Goal: Transaction & Acquisition: Obtain resource

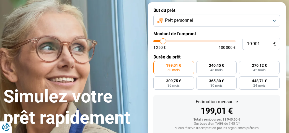
scroll to position [28, 0]
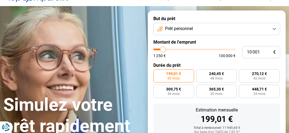
type input "9 500"
type input "9500"
type input "11 750"
type input "11750"
type input "13 000"
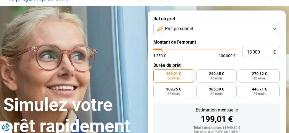
type input "13000"
type input "13 500"
type input "13500"
type input "14 000"
type input "14000"
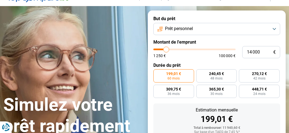
type input "14 250"
type input "14250"
type input "15 000"
type input "15000"
type input "15 500"
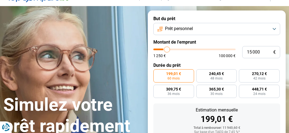
type input "15500"
type input "16 000"
type input "16000"
type input "16 500"
type input "16500"
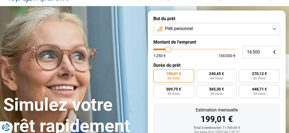
type input "17 250"
type input "17250"
type input "17 500"
type input "17500"
type input "18 000"
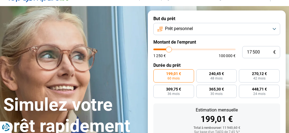
type input "18000"
type input "18 750"
type input "18750"
type input "20 000"
type input "20000"
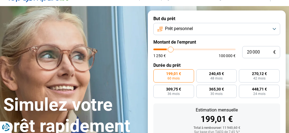
type input "21 250"
type input "21250"
type input "23 000"
type input "23000"
type input "24 250"
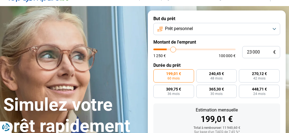
type input "24250"
type input "26 000"
type input "26000"
type input "27 250"
type input "27250"
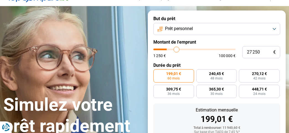
type input "28 250"
type input "28250"
type input "29 000"
type input "29000"
type input "29 250"
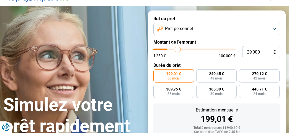
type input "29250"
type input "29 500"
type input "29500"
type input "29 750"
type input "29750"
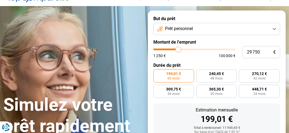
type input "30 000"
type input "30000"
type input "31 000"
type input "31000"
type input "32 000"
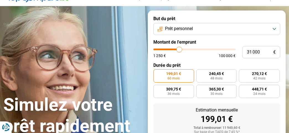
type input "32000"
type input "32 500"
type input "32500"
type input "33 250"
type input "33250"
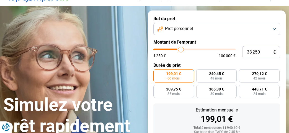
type input "33 500"
type input "33500"
type input "33 750"
type input "33750"
type input "35 250"
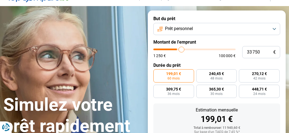
type input "35250"
type input "36 250"
type input "36250"
type input "36 750"
type input "36750"
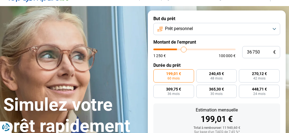
type input "37 250"
type input "37250"
type input "38 500"
type input "38500"
type input "39 250"
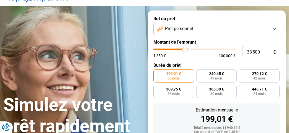
type input "39250"
type input "39 500"
type input "39500"
type input "41 000"
type input "41000"
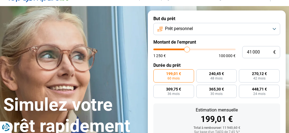
type input "43 250"
type input "43250"
type input "45 750"
drag, startPoint x: 162, startPoint y: 50, endPoint x: 190, endPoint y: 54, distance: 28.2
type input "45750"
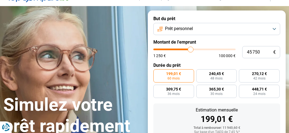
click at [190, 50] on input "range" at bounding box center [194, 50] width 82 height 2
radio input "false"
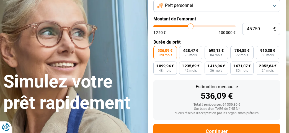
scroll to position [43, 0]
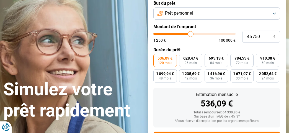
type input "44 500"
type input "44500"
type input "42 000"
type input "42000"
type input "41 500"
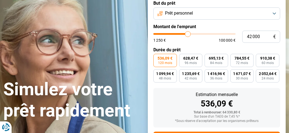
type input "41500"
type input "40 250"
type input "40250"
type input "40 000"
type input "40000"
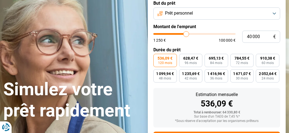
type input "39 500"
type input "39500"
type input "38 250"
type input "38250"
type input "36 250"
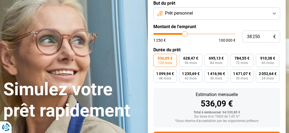
type input "36250"
type input "35 500"
type input "35500"
type input "35 250"
type input "35250"
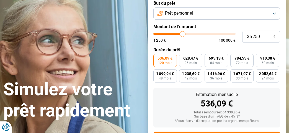
type input "34 750"
type input "34750"
type input "33 250"
type input "33250"
type input "32 250"
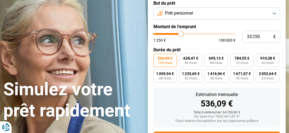
type input "32250"
type input "31 750"
type input "31750"
type input "31 000"
type input "31000"
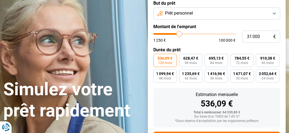
type input "29 000"
type input "29000"
type input "26 500"
type input "26500"
type input "26 250"
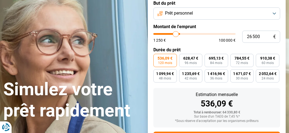
type input "26250"
type input "26 000"
type input "26000"
type input "23 750"
type input "23750"
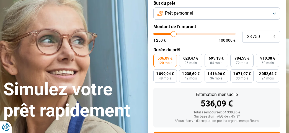
type input "22 000"
type input "22000"
type input "20 750"
type input "20750"
type input "20 000"
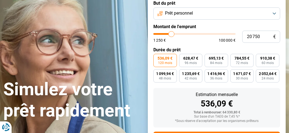
type input "20000"
type input "19 750"
type input "19750"
type input "19 500"
type input "19500"
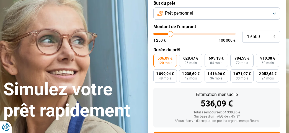
type input "19 000"
type input "19000"
type input "17 750"
type input "17750"
type input "17 000"
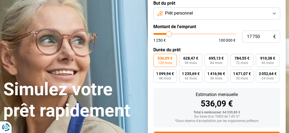
type input "17000"
type input "16 750"
drag, startPoint x: 190, startPoint y: 35, endPoint x: 168, endPoint y: 34, distance: 21.6
type input "16750"
click at [168, 34] on input "range" at bounding box center [194, 34] width 82 height 2
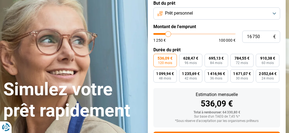
radio input "true"
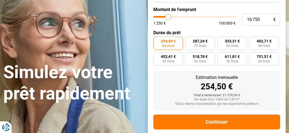
scroll to position [71, 0]
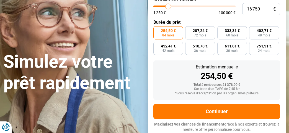
click at [162, 34] on span "84 mois" at bounding box center [168, 35] width 12 height 3
click at [157, 30] on input "254,50 € 84 mois" at bounding box center [155, 28] width 4 height 4
type input "4 500"
type input "4500"
type input "4 750"
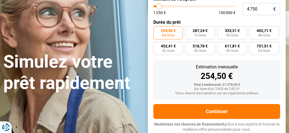
type input "4750"
click at [159, 6] on input "range" at bounding box center [194, 7] width 82 height 2
radio input "true"
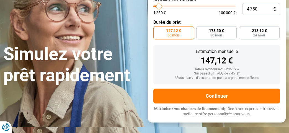
scroll to position [55, 0]
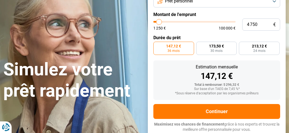
type input "7 000"
type input "7000"
type input "7 250"
type input "7250"
type input "7 500"
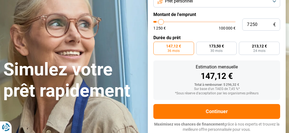
type input "7500"
type input "8 000"
type input "8000"
type input "8 250"
type input "8250"
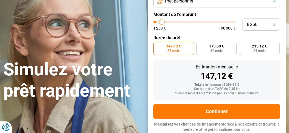
type input "8 750"
type input "8750"
type input "9 500"
type input "9500"
type input "9 750"
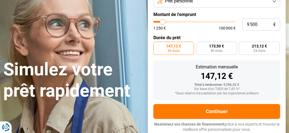
type input "9750"
type input "10 000"
type input "10000"
type input "11 250"
type input "11250"
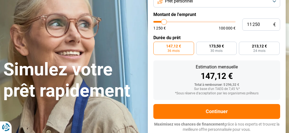
type input "11 000"
type input "11000"
type input "10 500"
type input "10500"
type input "10 000"
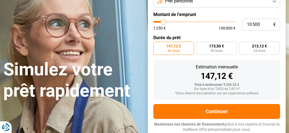
type input "10000"
type input "9 500"
type input "9500"
type input "8 750"
type input "8750"
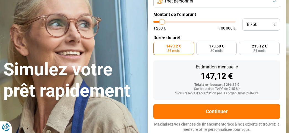
type input "8 500"
type input "8500"
type input "8 250"
type input "8250"
type input "8 000"
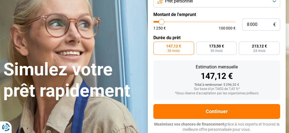
type input "8000"
click at [162, 23] on input "range" at bounding box center [194, 22] width 82 height 2
radio input "false"
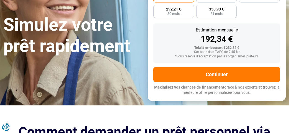
scroll to position [111, 0]
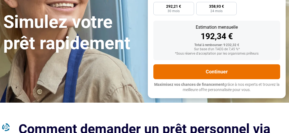
click at [212, 71] on button "Continuer" at bounding box center [216, 71] width 127 height 15
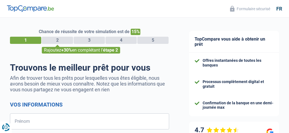
select select "32"
drag, startPoint x: 60, startPoint y: 40, endPoint x: 64, endPoint y: 43, distance: 5.5
click at [60, 41] on div "2" at bounding box center [57, 40] width 31 height 7
click at [63, 42] on div "2" at bounding box center [57, 40] width 31 height 7
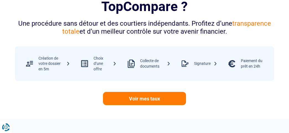
scroll to position [277, 0]
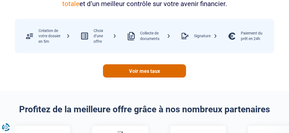
click at [147, 70] on link "Voir mes taux" at bounding box center [144, 70] width 83 height 13
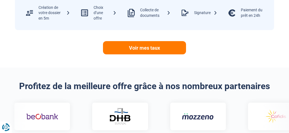
scroll to position [304, 0]
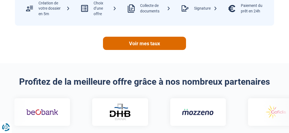
click at [145, 43] on link "Voir mes taux" at bounding box center [144, 43] width 83 height 13
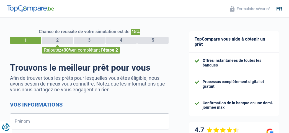
select select "32"
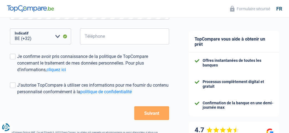
scroll to position [166, 0]
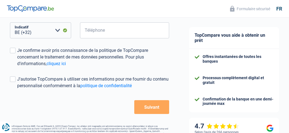
click at [153, 108] on button "Suivant" at bounding box center [151, 107] width 35 height 14
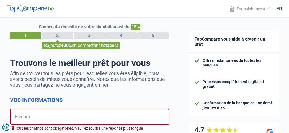
scroll to position [0, 0]
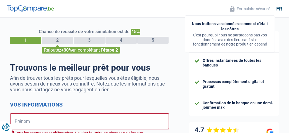
click at [250, 7] on button "Formulaire sécurisé" at bounding box center [250, 8] width 47 height 9
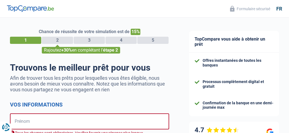
click at [27, 7] on img at bounding box center [30, 8] width 47 height 7
